Goal: Information Seeking & Learning: Learn about a topic

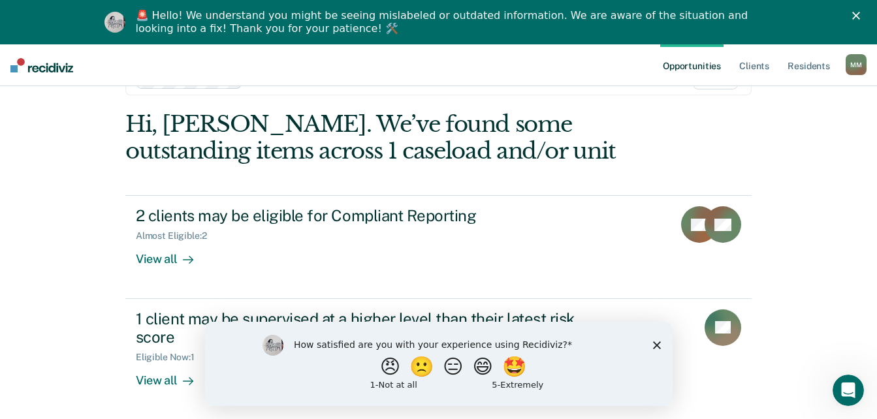
scroll to position [74, 0]
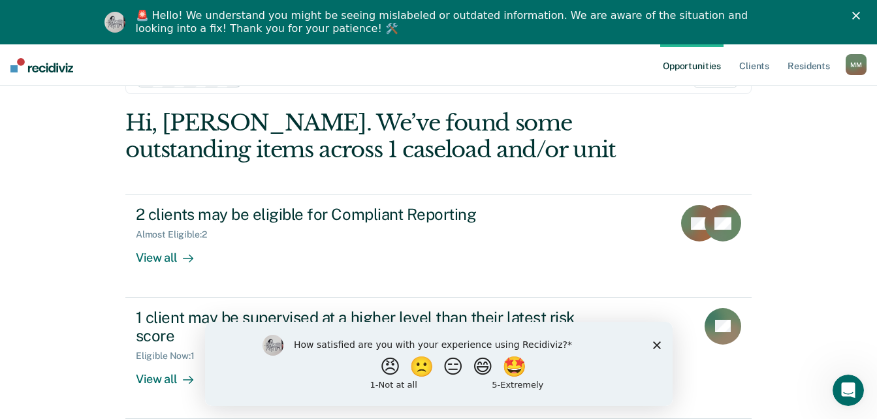
click at [655, 341] on icon "Close survey" at bounding box center [656, 345] width 8 height 8
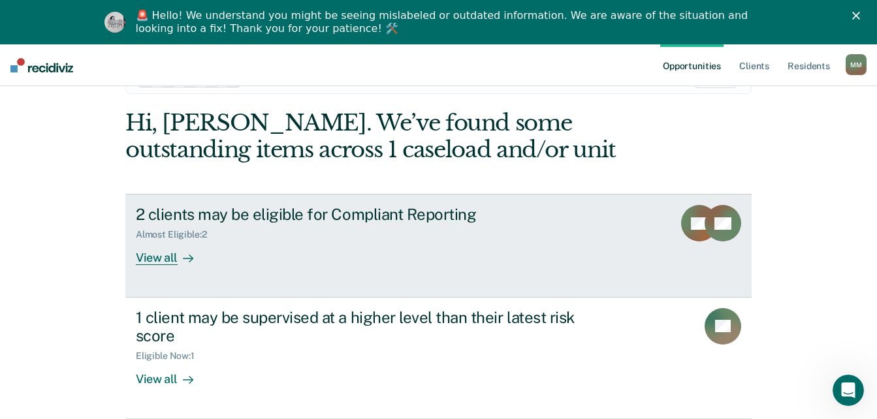
click at [167, 259] on div "View all" at bounding box center [172, 252] width 73 height 25
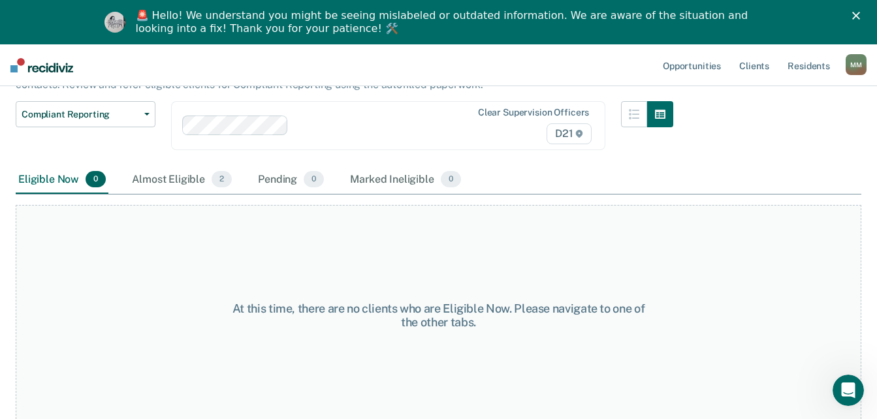
scroll to position [112, 0]
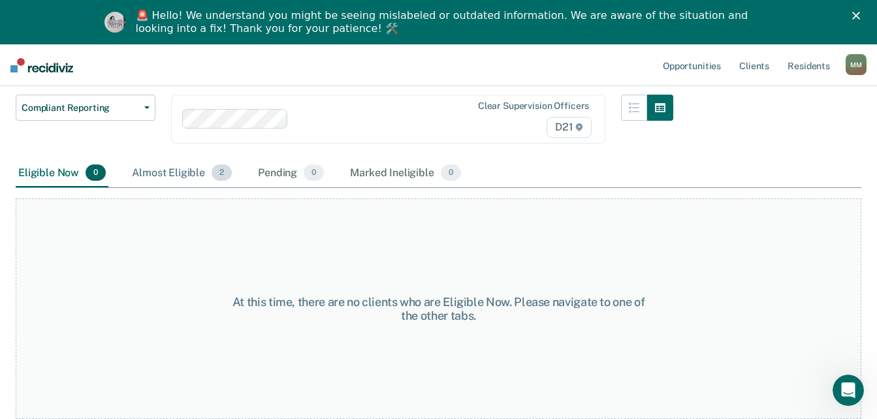
click at [175, 172] on div "Almost Eligible 2" at bounding box center [181, 173] width 105 height 29
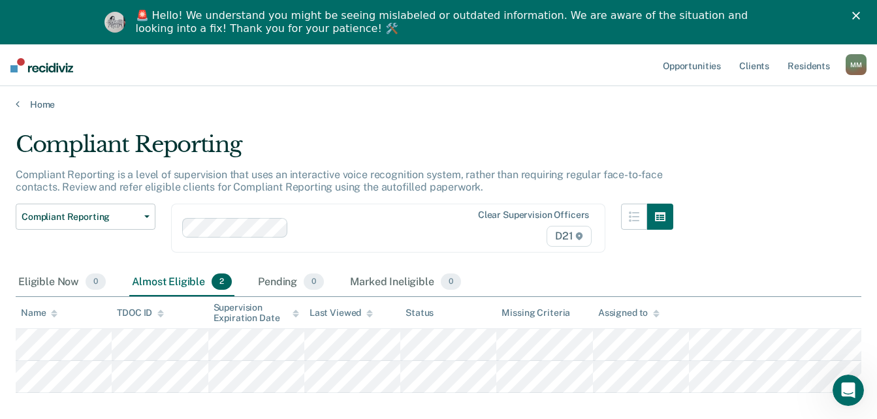
scroll to position [0, 0]
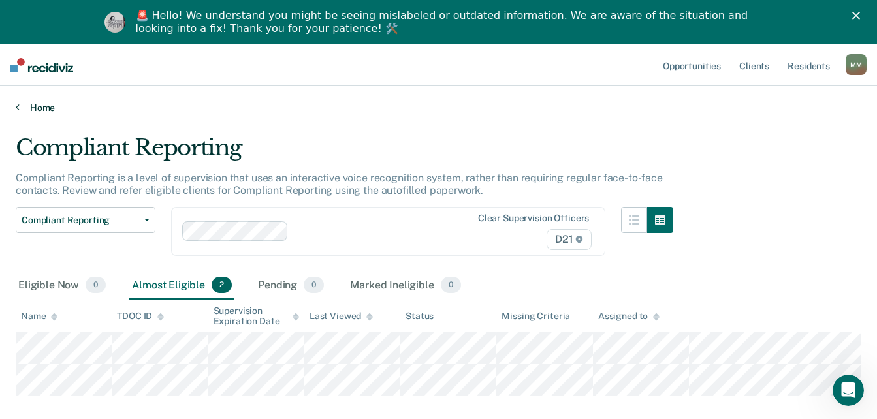
click at [45, 109] on link "Home" at bounding box center [438, 108] width 845 height 12
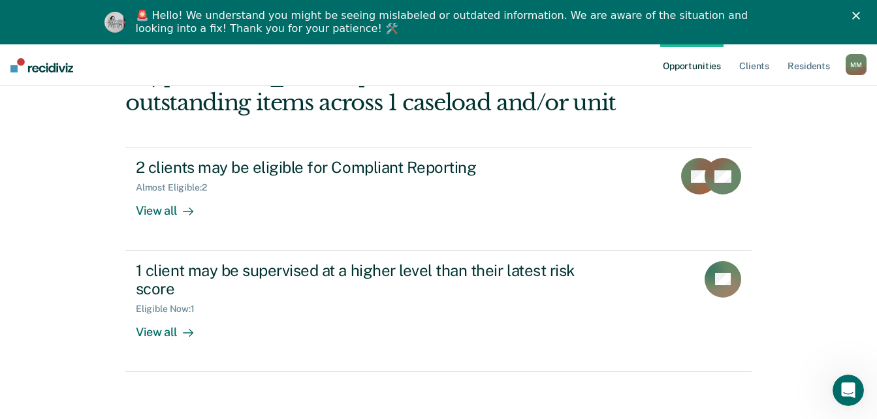
scroll to position [126, 0]
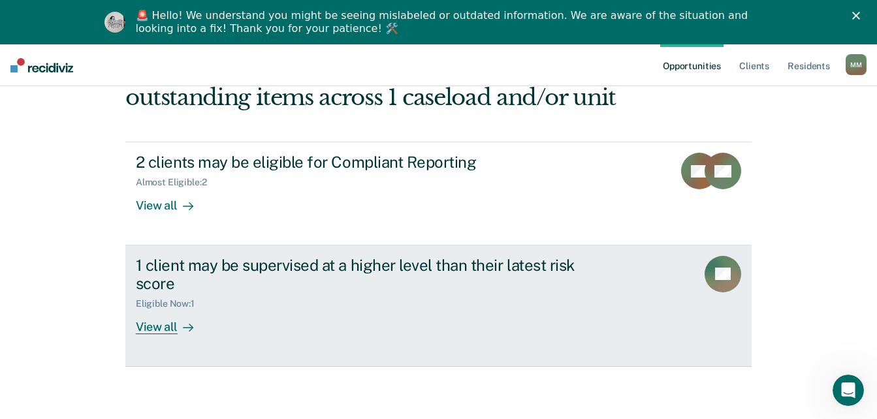
click at [156, 328] on div "View all" at bounding box center [172, 321] width 73 height 25
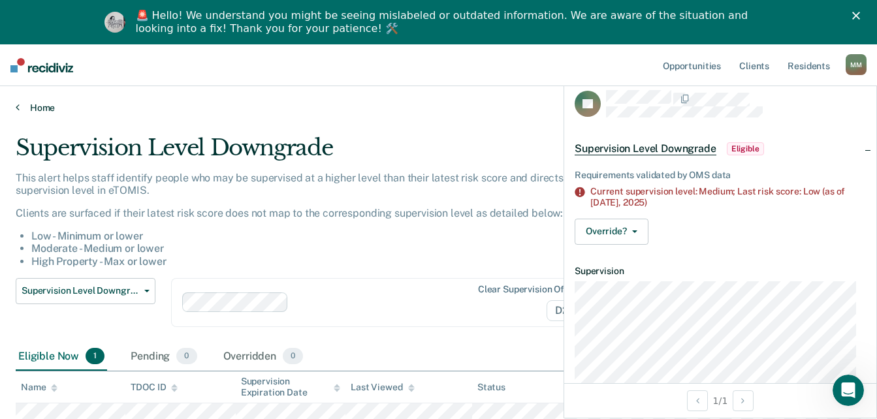
click at [33, 105] on link "Home" at bounding box center [438, 108] width 845 height 12
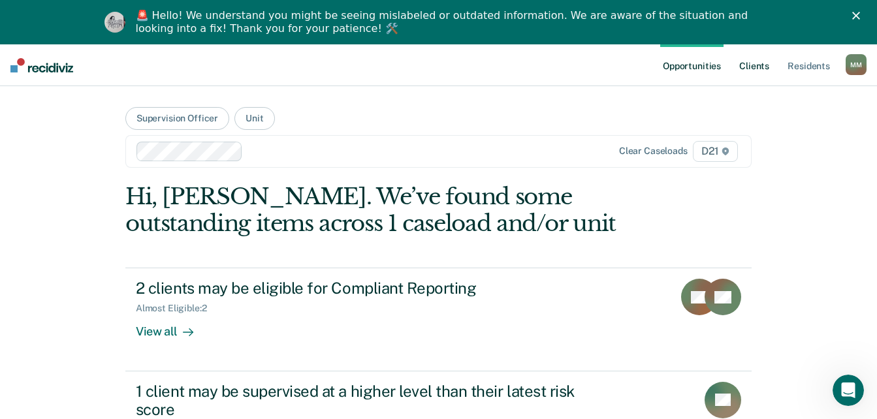
click at [760, 61] on link "Client s" at bounding box center [753, 65] width 35 height 42
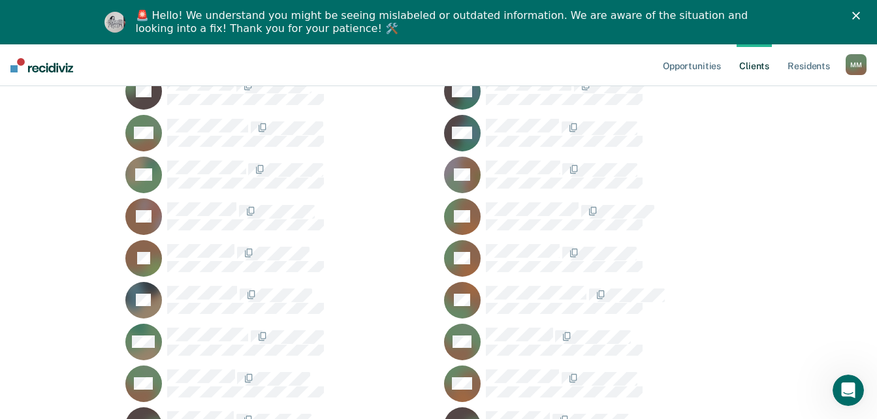
scroll to position [1446, 0]
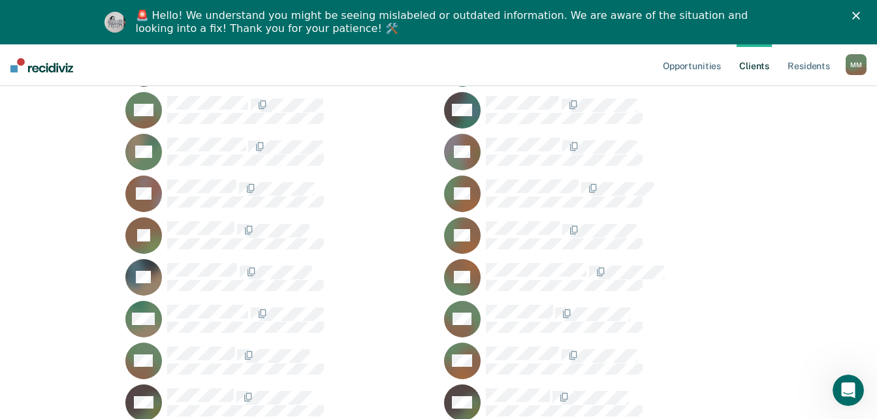
click at [629, 219] on div "RS" at bounding box center [598, 235] width 308 height 37
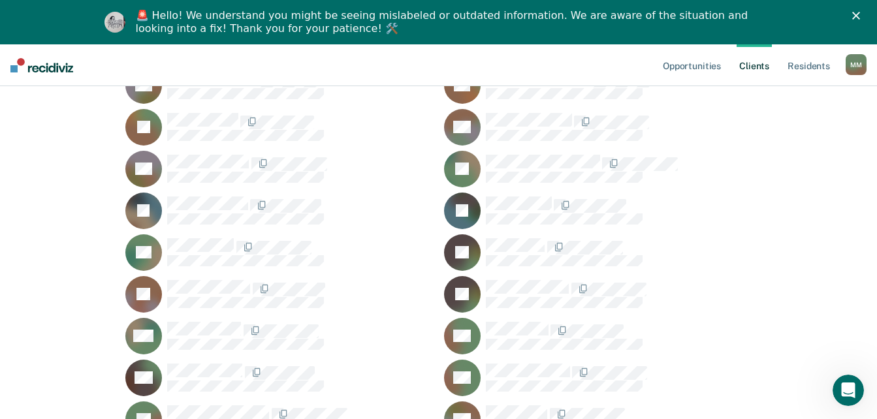
scroll to position [457, 0]
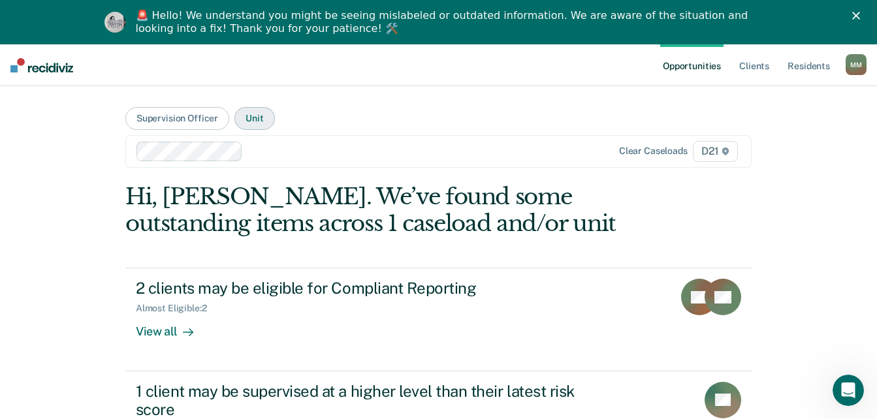
click at [252, 117] on button "Unit" at bounding box center [254, 118] width 40 height 23
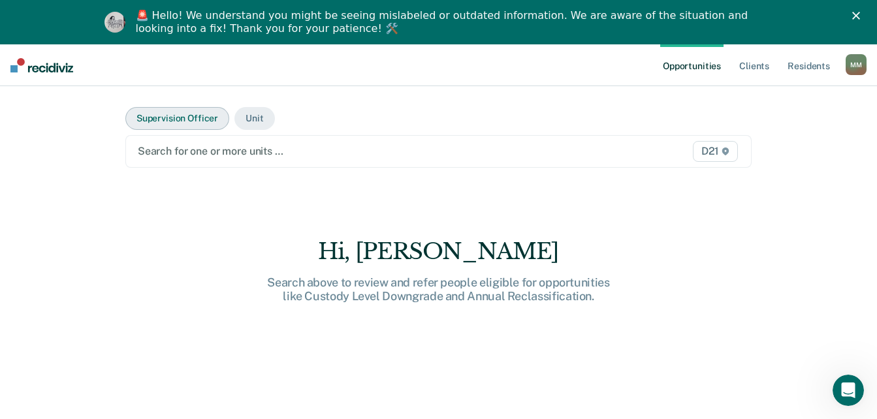
click at [196, 112] on button "Supervision Officer" at bounding box center [177, 118] width 104 height 23
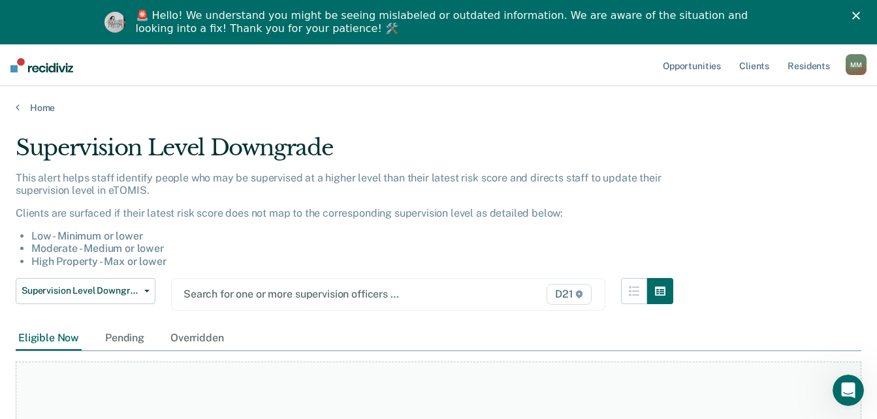
scroll to position [92, 0]
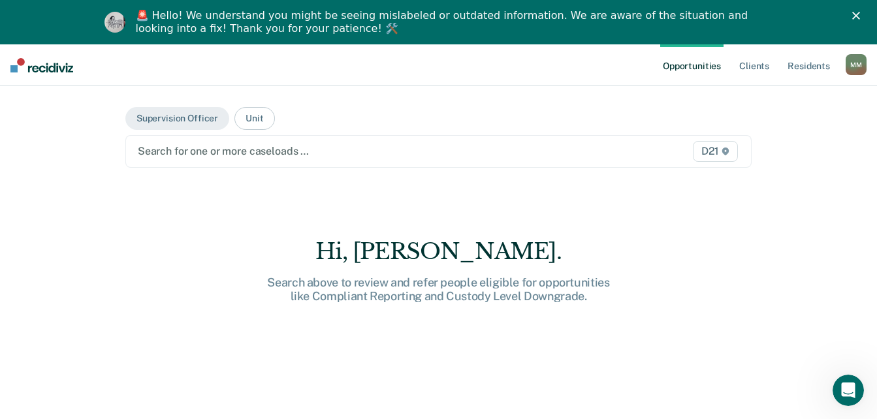
scroll to position [64, 0]
click at [851, 68] on div "M M" at bounding box center [855, 64] width 21 height 21
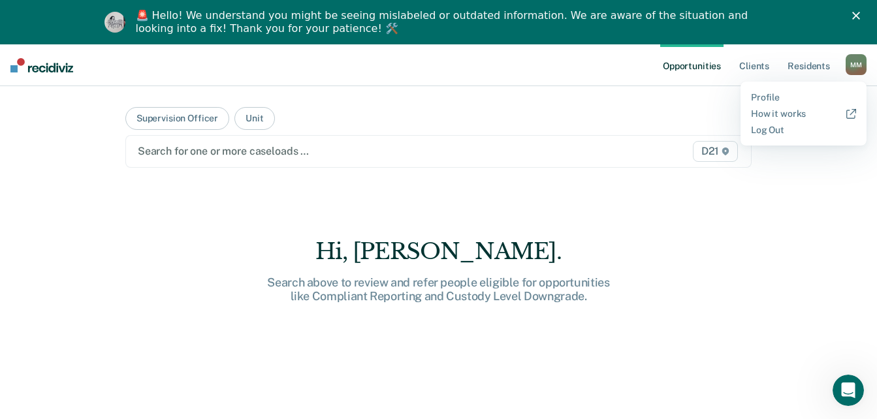
click at [746, 208] on main "Supervision Officer Unit Search for one or more caseloads … D21 Hi, [PERSON_NAM…" at bounding box center [438, 259] width 657 height 346
